Goal: Information Seeking & Learning: Learn about a topic

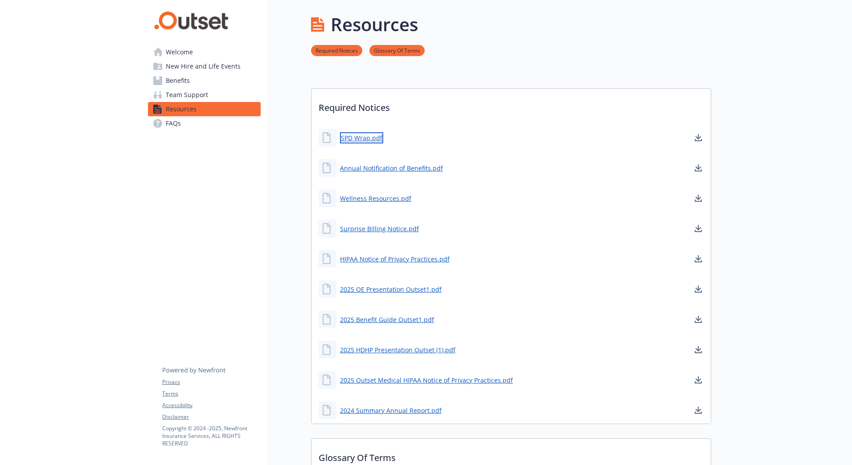
click at [362, 137] on link "SPD Wrap.pdf" at bounding box center [361, 137] width 43 height 11
click at [397, 170] on link "Annual Notification of Benefits.pdf" at bounding box center [392, 168] width 105 height 11
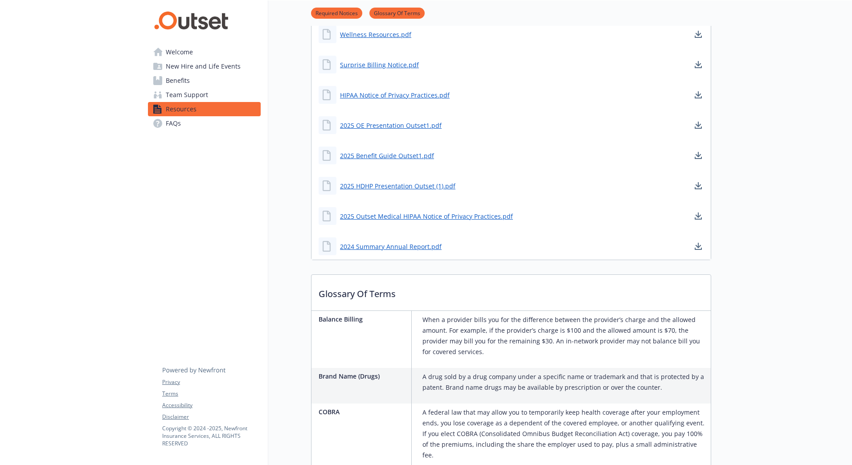
scroll to position [178, 0]
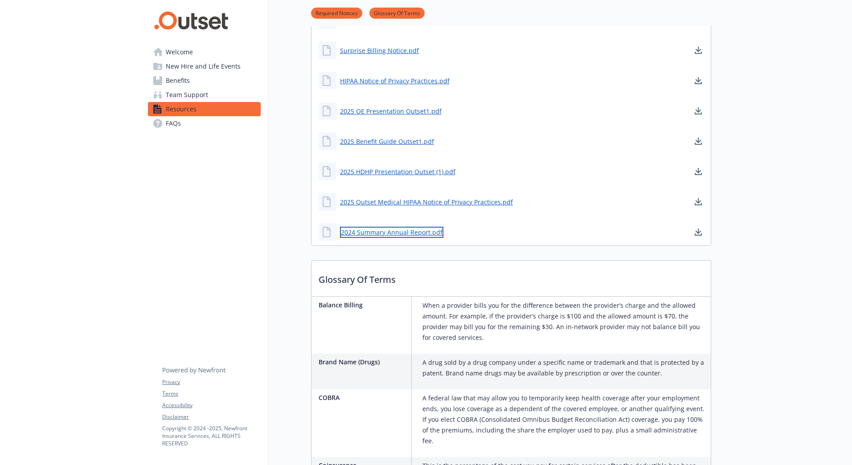
click at [381, 235] on link "2024 Summary Annual Report.pdf" at bounding box center [391, 232] width 103 height 11
click at [430, 204] on link "2025 Outset Medical HIPAA Notice of Privacy Practices.pdf" at bounding box center [427, 202] width 175 height 11
click at [402, 171] on link "2025 HDHP Presentation Outset (1).pdf" at bounding box center [398, 171] width 117 height 11
click at [389, 138] on link "2025 Benefit Guide Outset1.pdf" at bounding box center [388, 141] width 96 height 11
click at [398, 112] on link "2025 OE Presentation Outset1.pdf" at bounding box center [391, 111] width 103 height 11
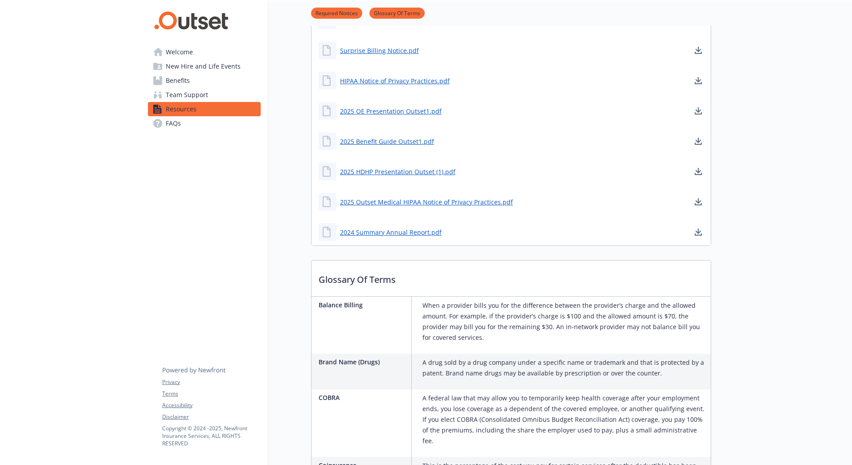
click at [194, 53] on link "Welcome" at bounding box center [204, 52] width 113 height 14
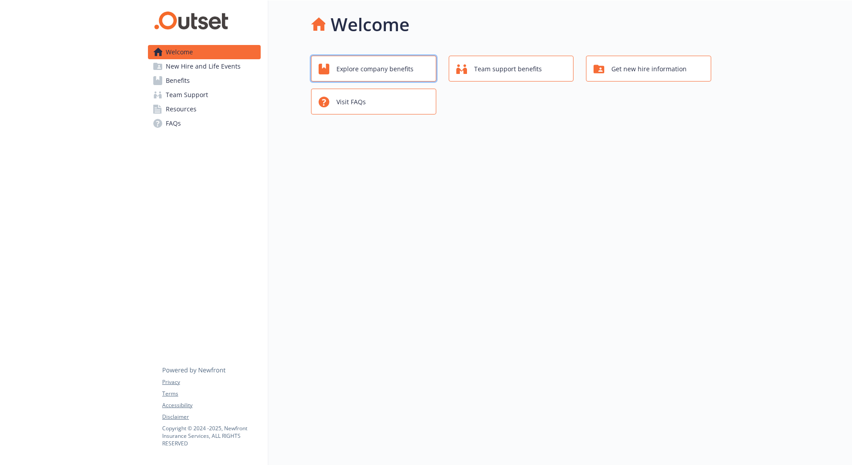
click at [374, 62] on span "Explore company benefits" at bounding box center [374, 69] width 77 height 17
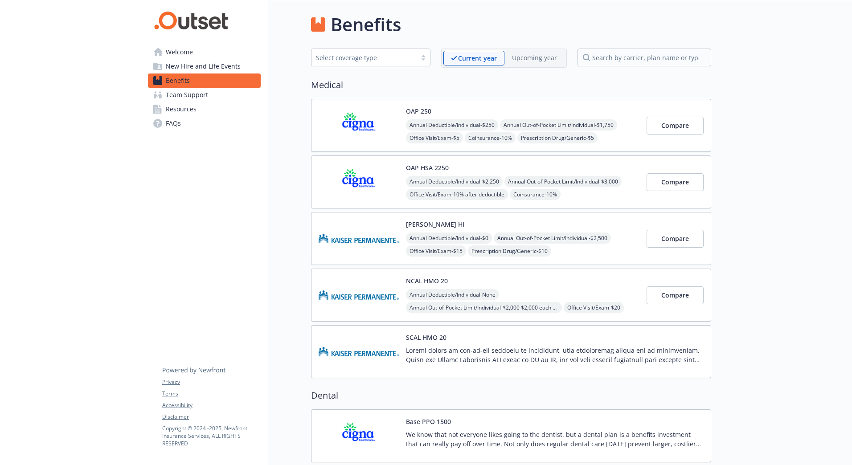
click at [223, 70] on span "New Hire and Life Events" at bounding box center [203, 66] width 75 height 14
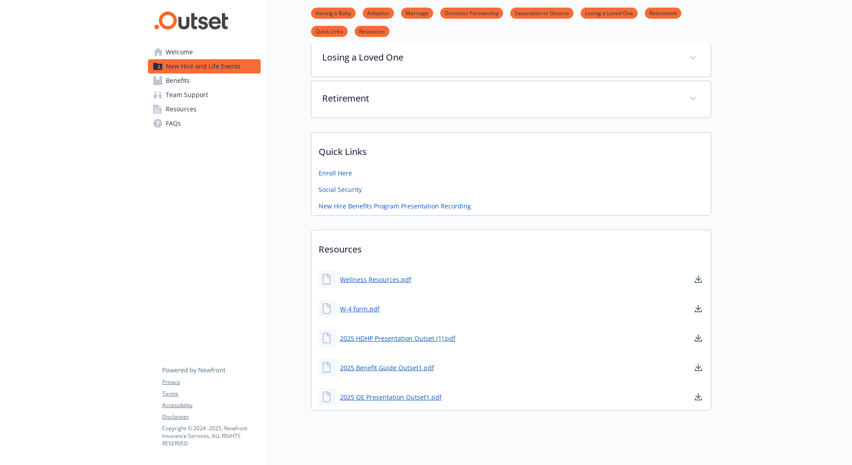
scroll to position [274, 0]
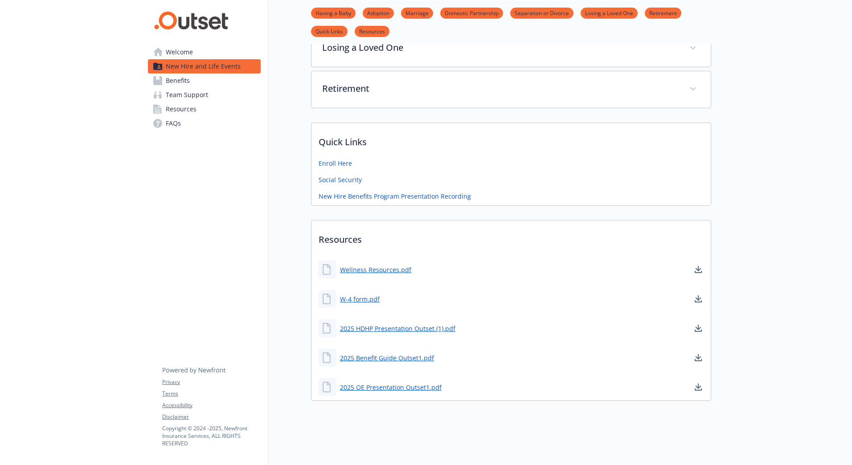
click at [373, 261] on div "Wellness Resources.pdf" at bounding box center [365, 270] width 93 height 18
click at [374, 264] on link "Wellness Resources.pdf" at bounding box center [376, 269] width 73 height 11
click at [172, 126] on span "FAQs" at bounding box center [173, 123] width 15 height 14
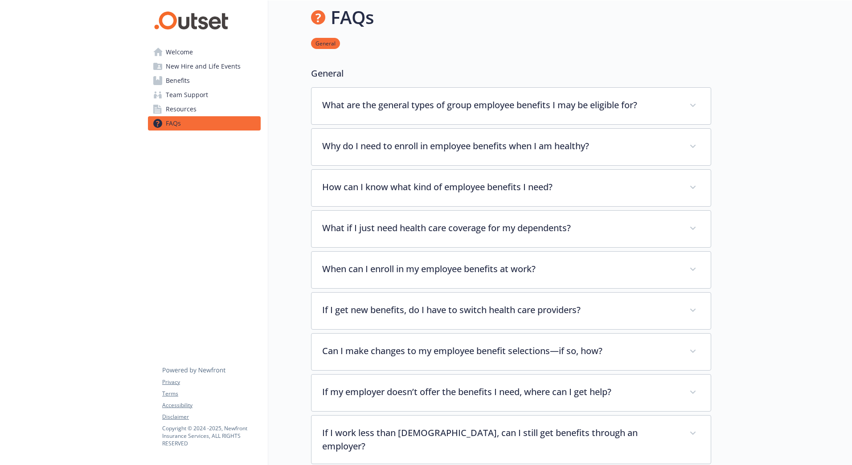
scroll to position [173, 0]
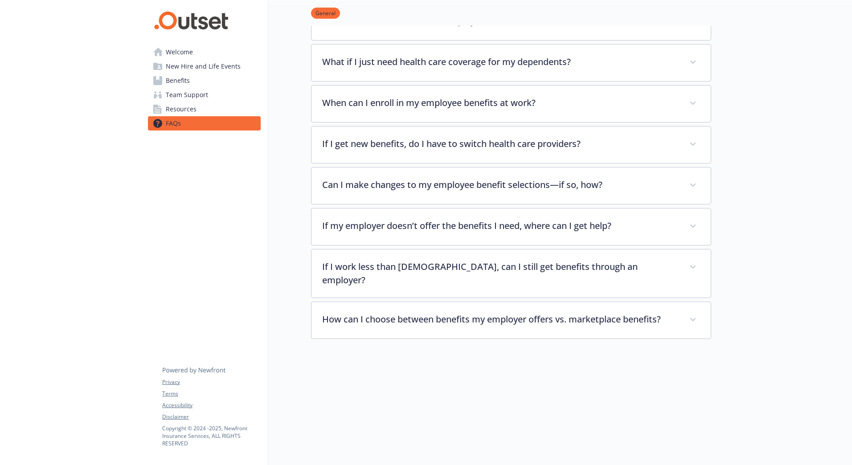
click at [174, 113] on span "Resources" at bounding box center [181, 109] width 31 height 14
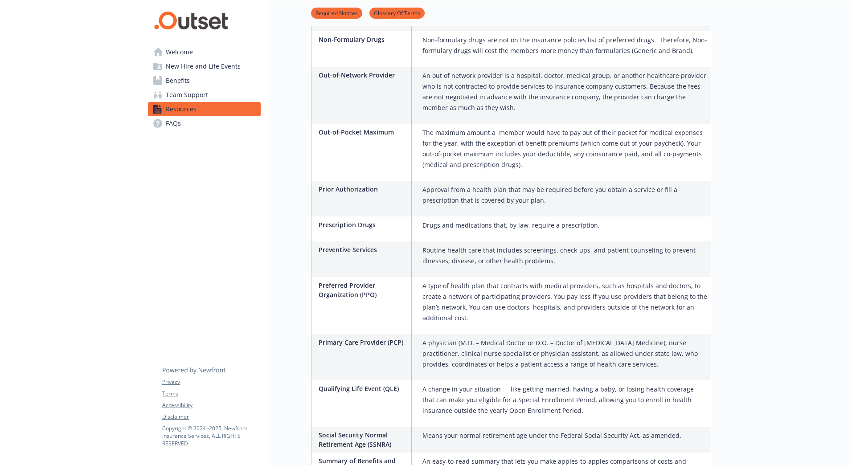
scroll to position [1332, 0]
